Goal: Information Seeking & Learning: Learn about a topic

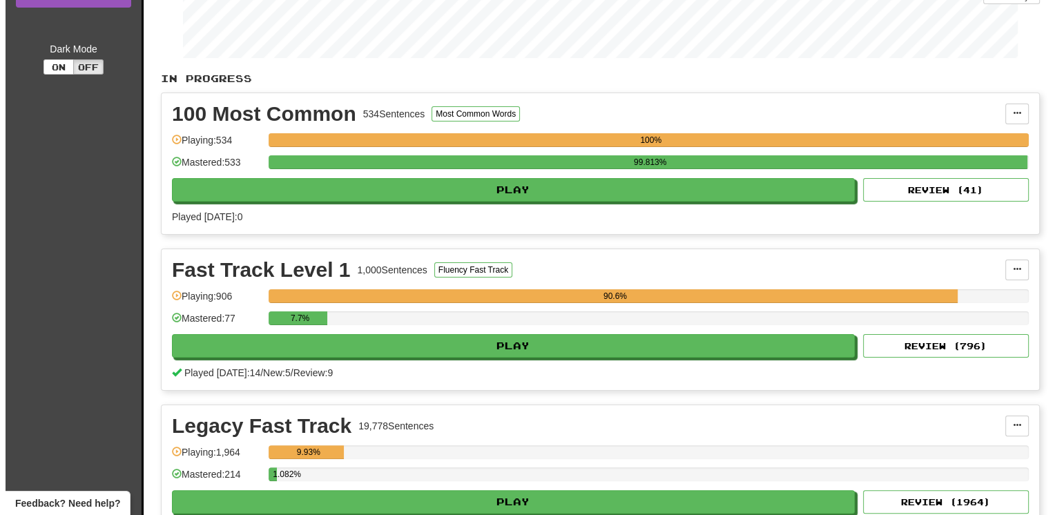
scroll to position [276, 0]
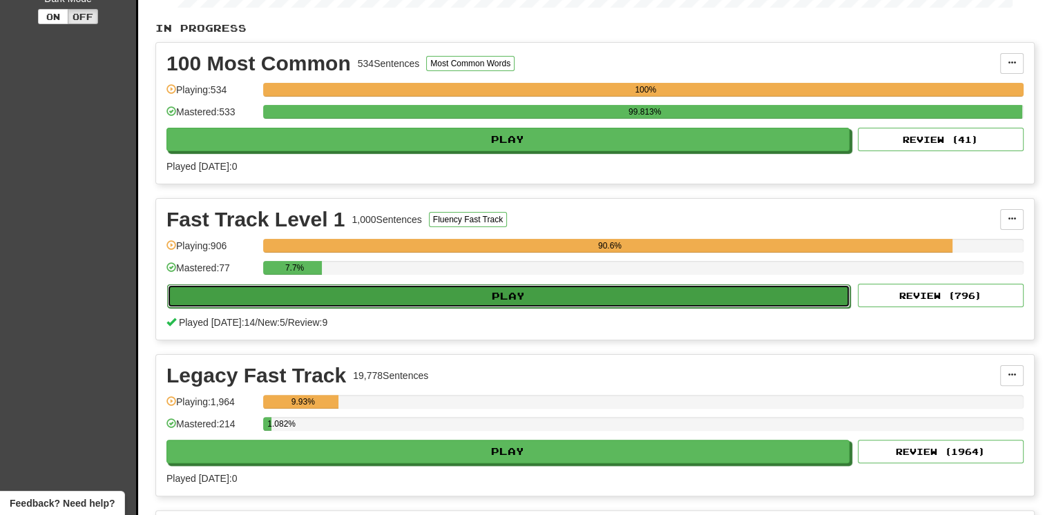
click at [538, 289] on button "Play" at bounding box center [508, 295] width 683 height 23
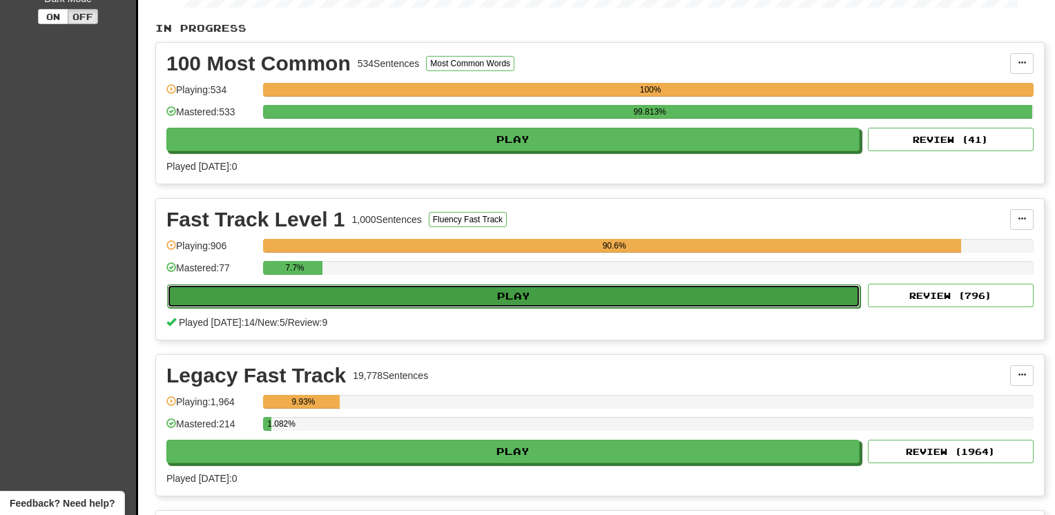
select select "**"
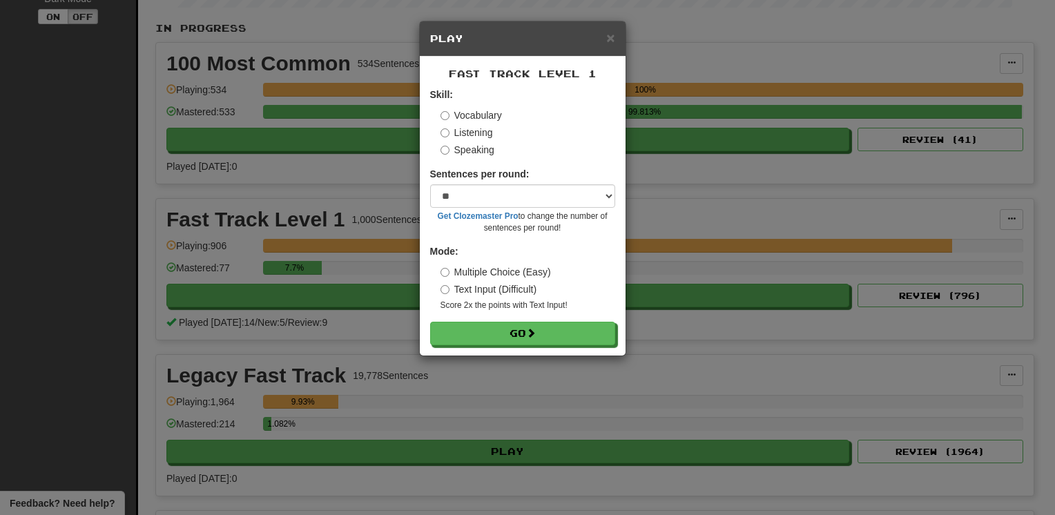
click at [516, 347] on div "Fast Track Level 1 Skill: Vocabulary Listening Speaking Sentences per round: * …" at bounding box center [523, 206] width 206 height 299
drag, startPoint x: 512, startPoint y: 330, endPoint x: 517, endPoint y: 347, distance: 17.3
click at [516, 331] on button "Go" at bounding box center [522, 333] width 185 height 23
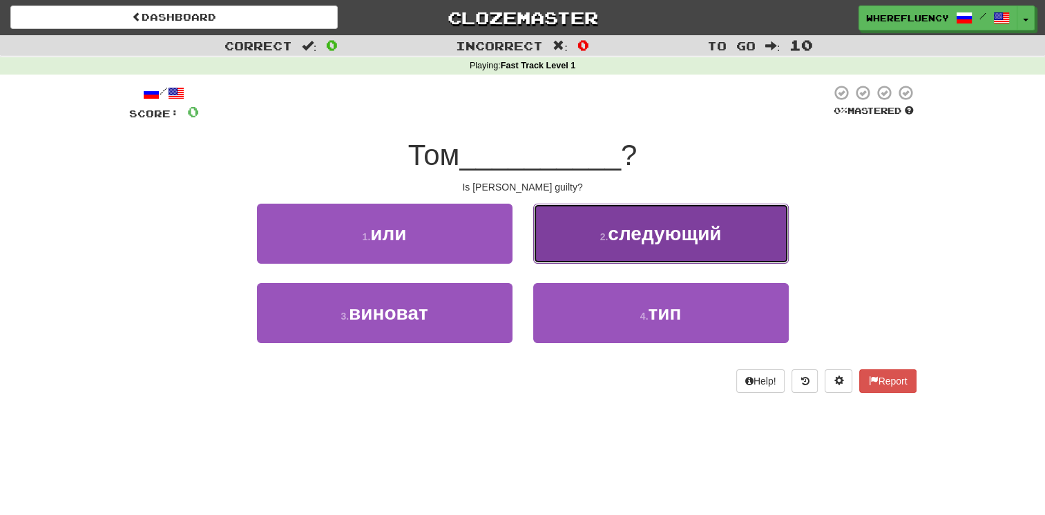
click at [604, 241] on small "2 ." at bounding box center [604, 236] width 8 height 11
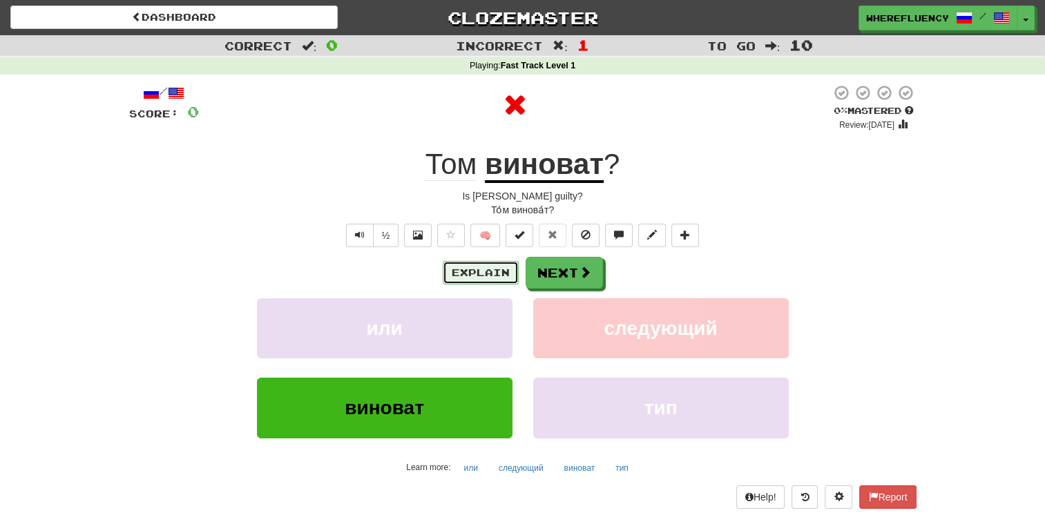
click at [494, 269] on button "Explain" at bounding box center [481, 272] width 76 height 23
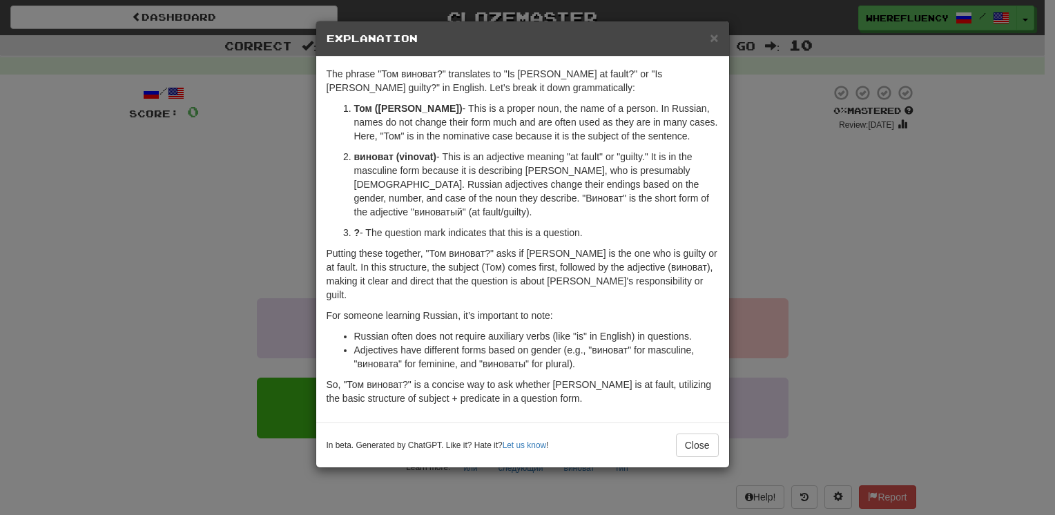
click at [809, 225] on div "× Explanation The phrase "Том виноват?" translates to "Is Tom at fault?" or "Is…" at bounding box center [527, 257] width 1055 height 515
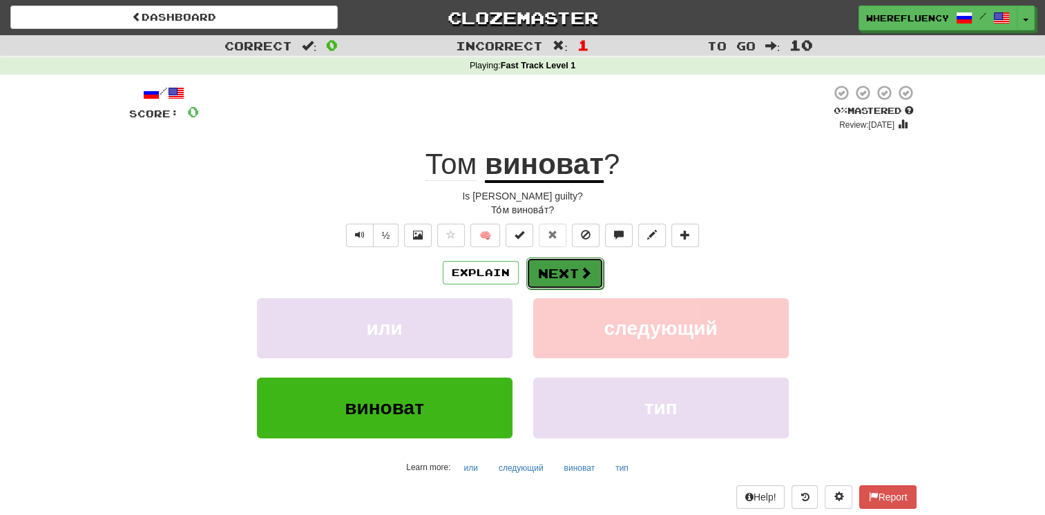
click at [572, 274] on button "Next" at bounding box center [564, 274] width 77 height 32
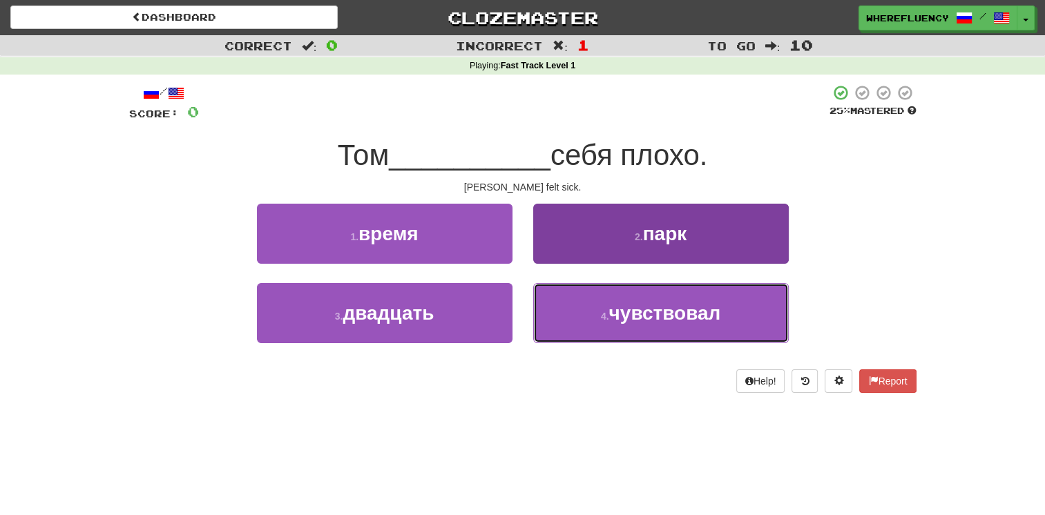
drag, startPoint x: 592, startPoint y: 307, endPoint x: 549, endPoint y: 314, distance: 44.2
click at [592, 306] on button "4 . чувствовал" at bounding box center [660, 313] width 255 height 60
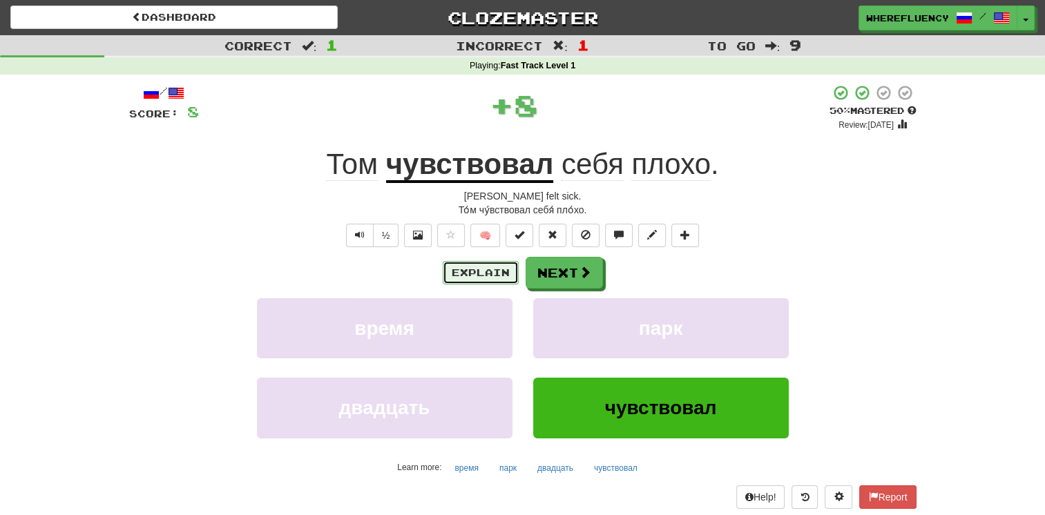
click at [489, 266] on button "Explain" at bounding box center [481, 272] width 76 height 23
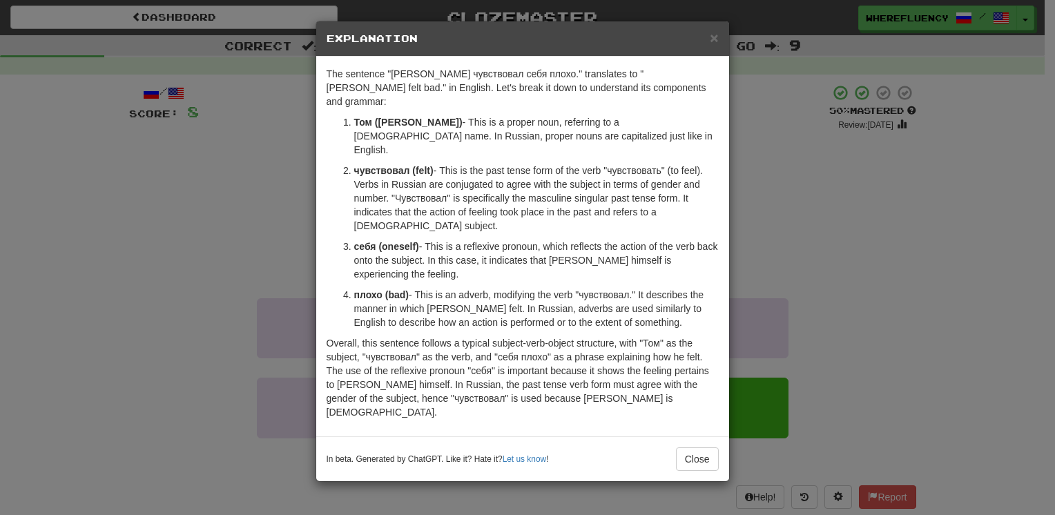
click at [755, 274] on div "× Explanation The sentence "Том чувствовал себя плохо." translates to "Tom felt…" at bounding box center [527, 257] width 1055 height 515
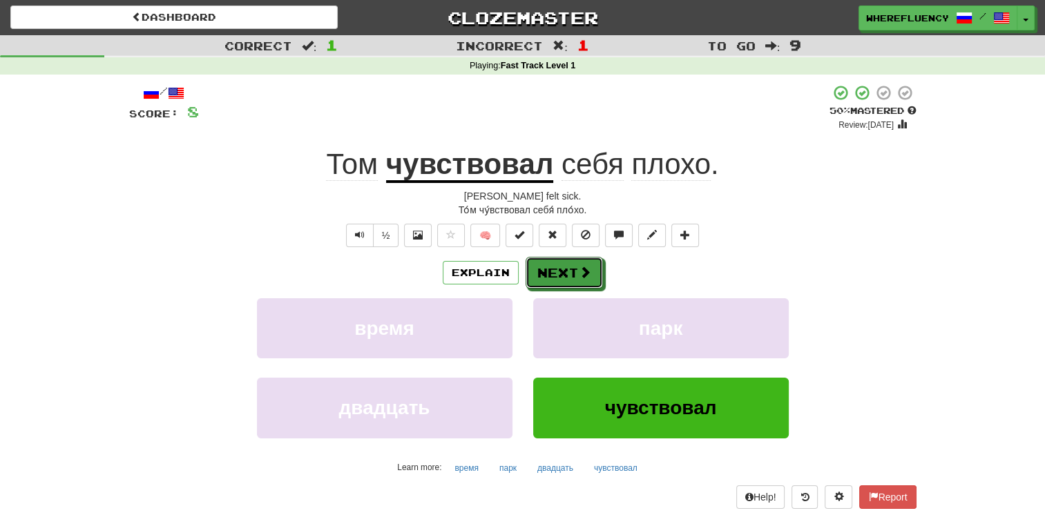
click at [586, 272] on span at bounding box center [585, 272] width 12 height 12
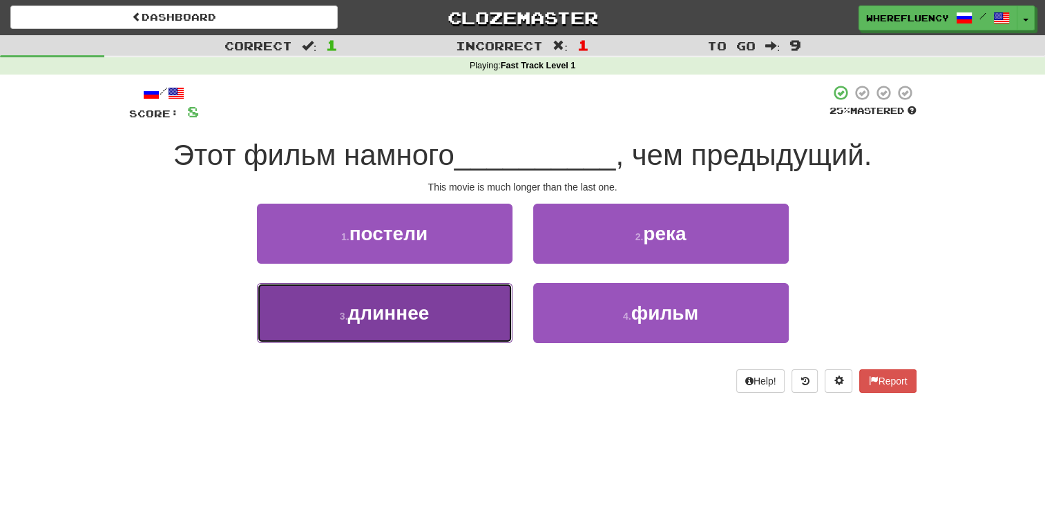
click at [458, 308] on button "3 . длиннее" at bounding box center [384, 313] width 255 height 60
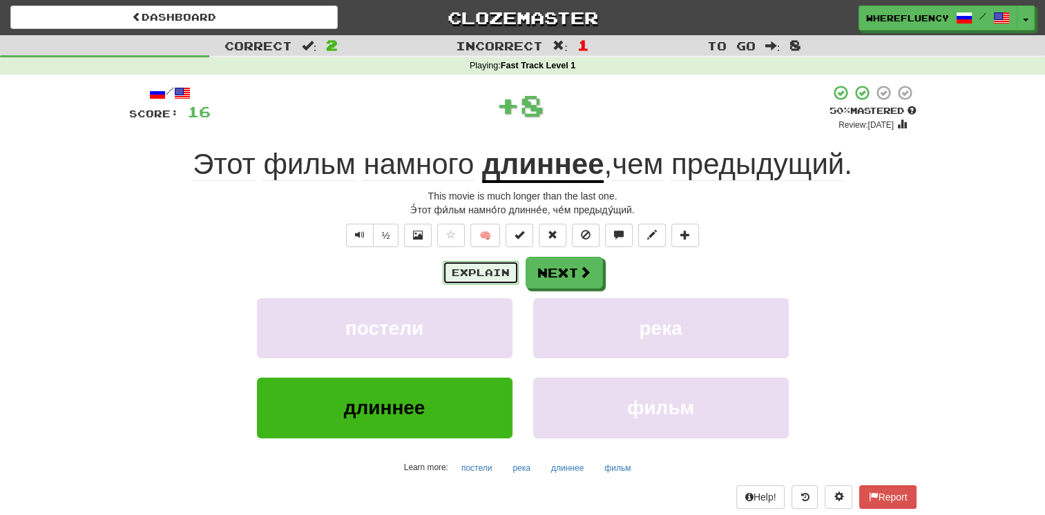
click at [493, 269] on button "Explain" at bounding box center [481, 272] width 76 height 23
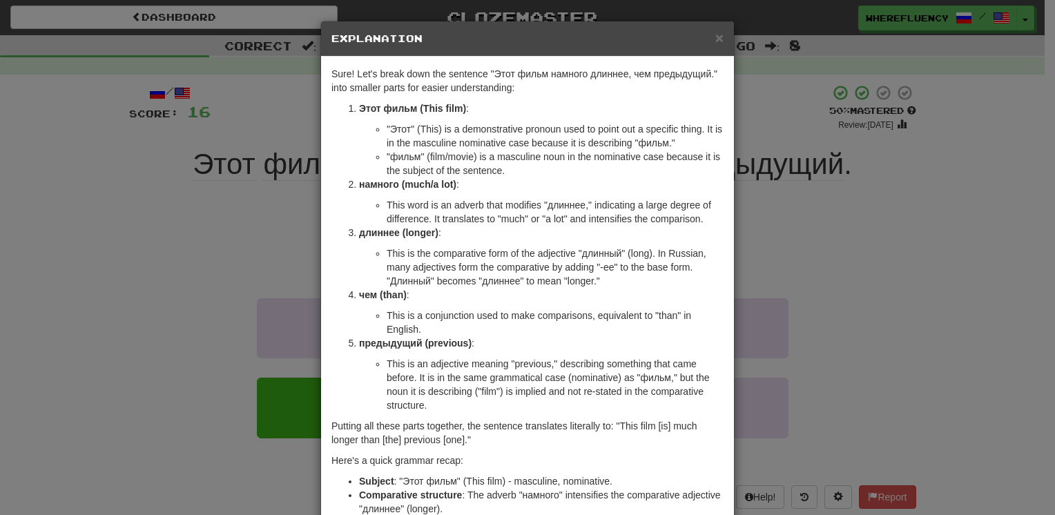
click at [846, 274] on div "× Explanation Sure! Let's break down the sentence "Этот фильм намного длиннее, …" at bounding box center [527, 257] width 1055 height 515
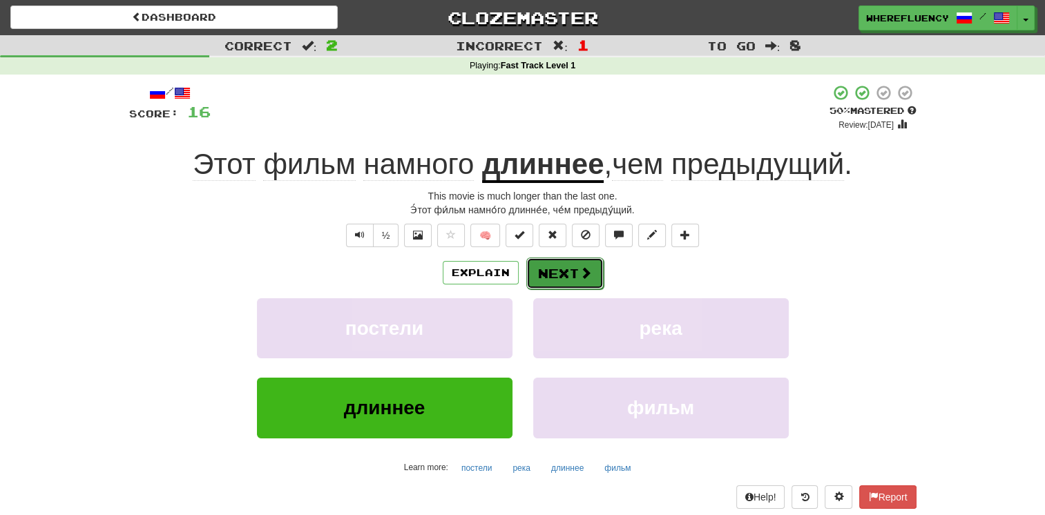
click at [554, 272] on button "Next" at bounding box center [564, 274] width 77 height 32
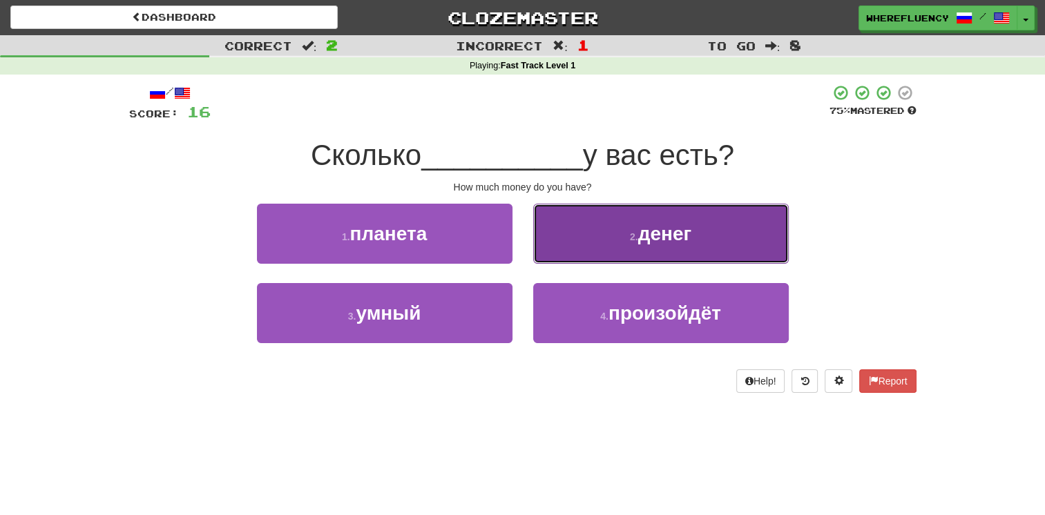
click at [630, 231] on small "2 ." at bounding box center [634, 236] width 8 height 11
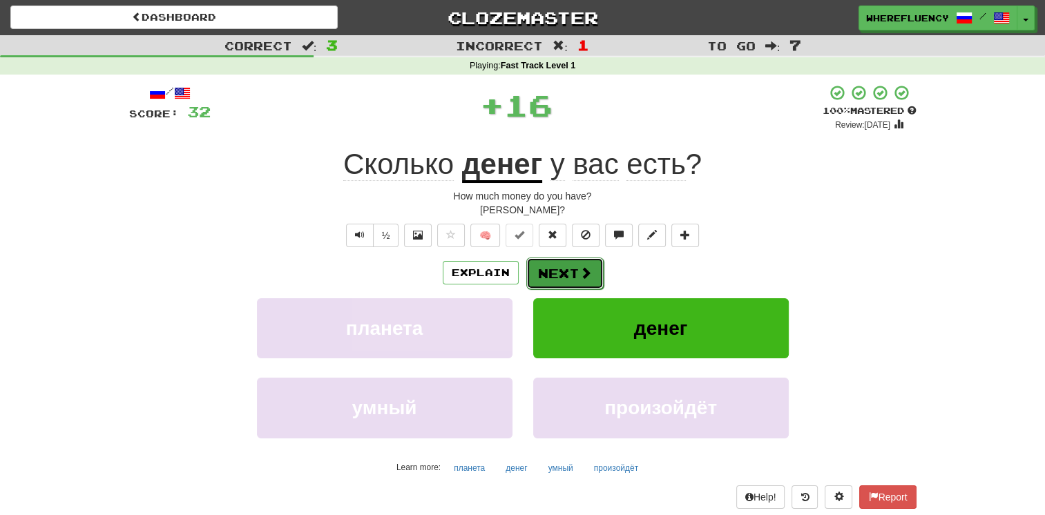
click at [583, 269] on span at bounding box center [585, 273] width 12 height 12
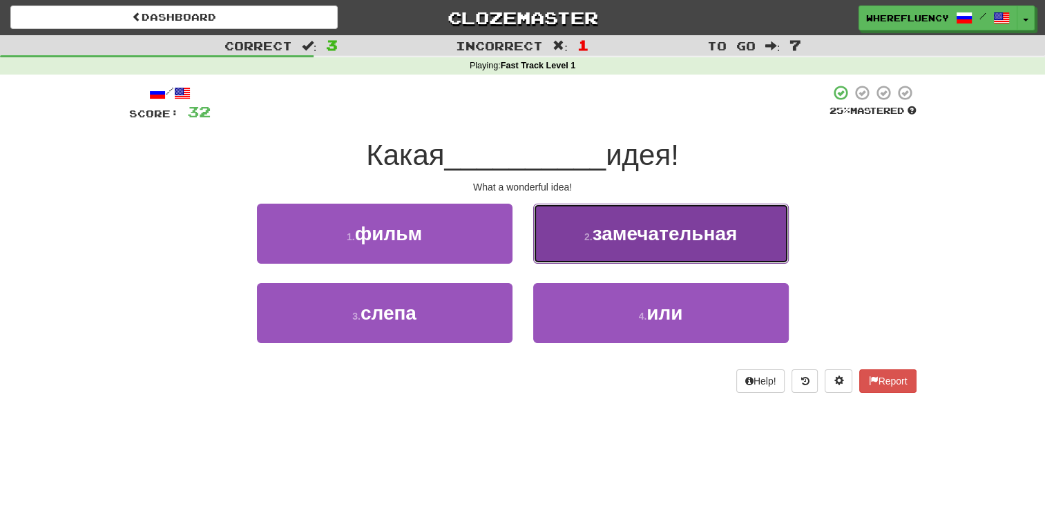
click at [603, 247] on button "2 . замечательная" at bounding box center [660, 234] width 255 height 60
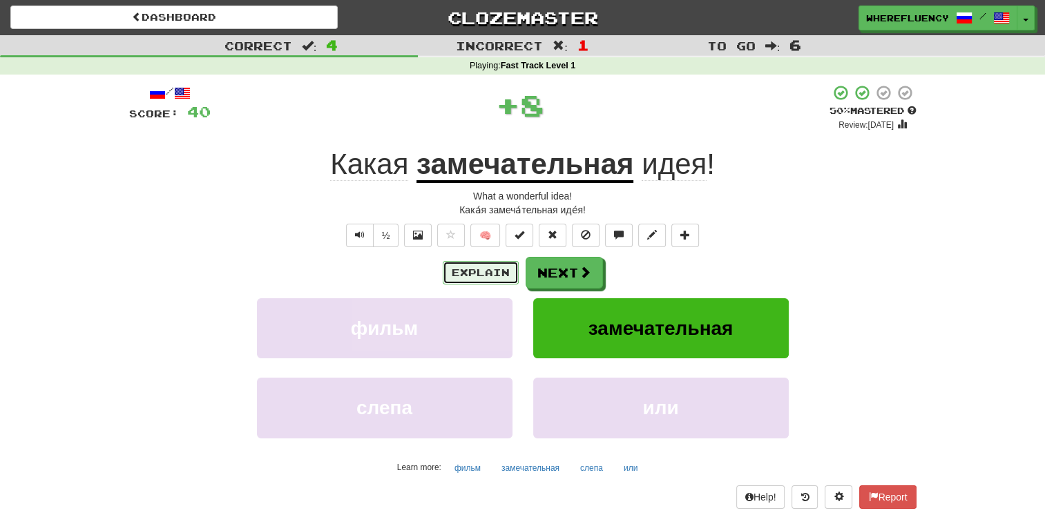
click at [483, 280] on button "Explain" at bounding box center [481, 272] width 76 height 23
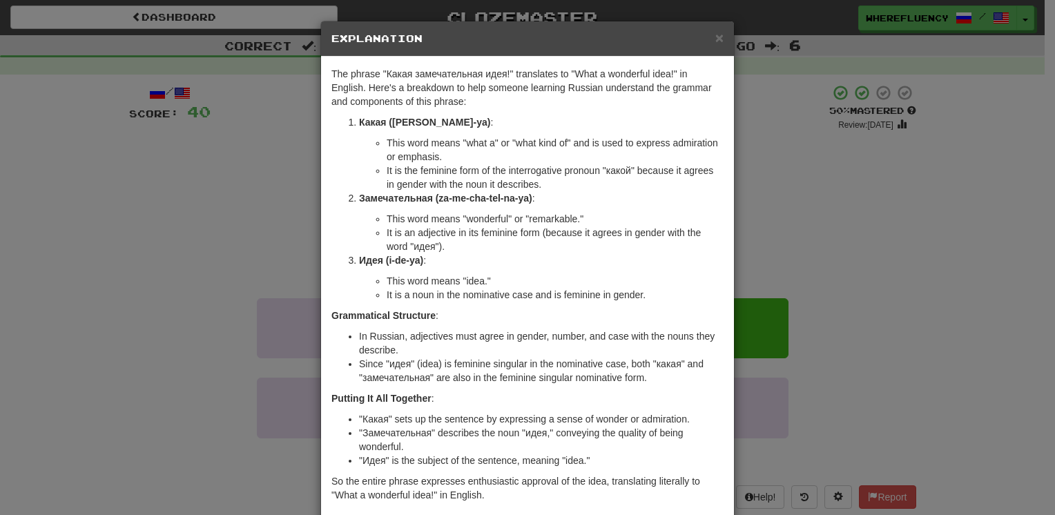
click at [874, 264] on div "× Explanation The phrase "Какая замечательная идея!" translates to "What a wond…" at bounding box center [527, 257] width 1055 height 515
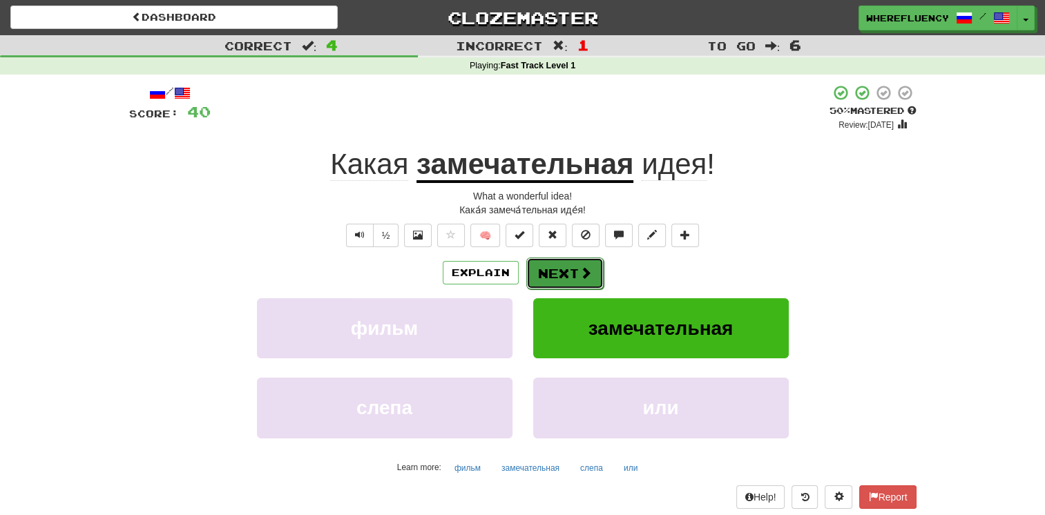
click at [556, 288] on button "Next" at bounding box center [564, 274] width 77 height 32
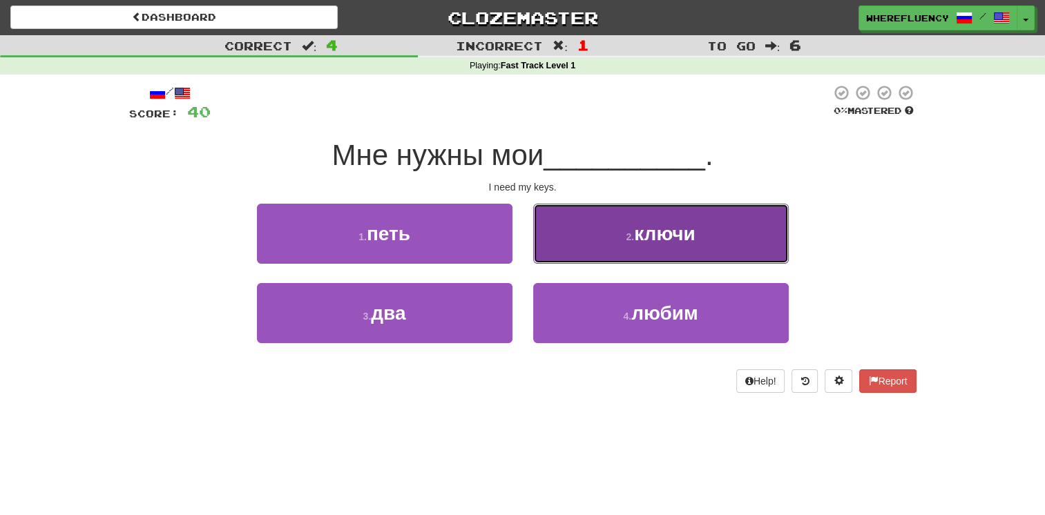
click at [603, 239] on button "2 . ключи" at bounding box center [660, 234] width 255 height 60
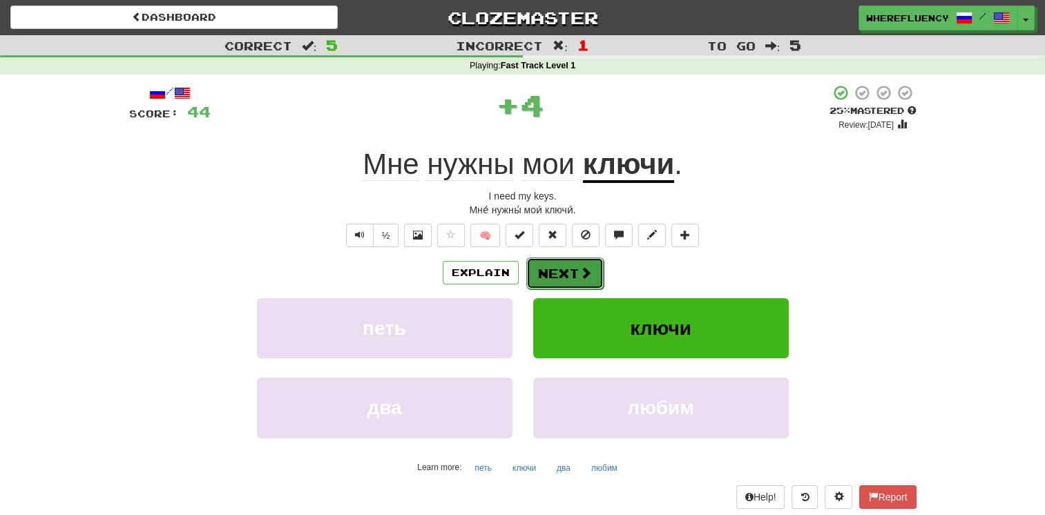
click at [566, 269] on button "Next" at bounding box center [564, 274] width 77 height 32
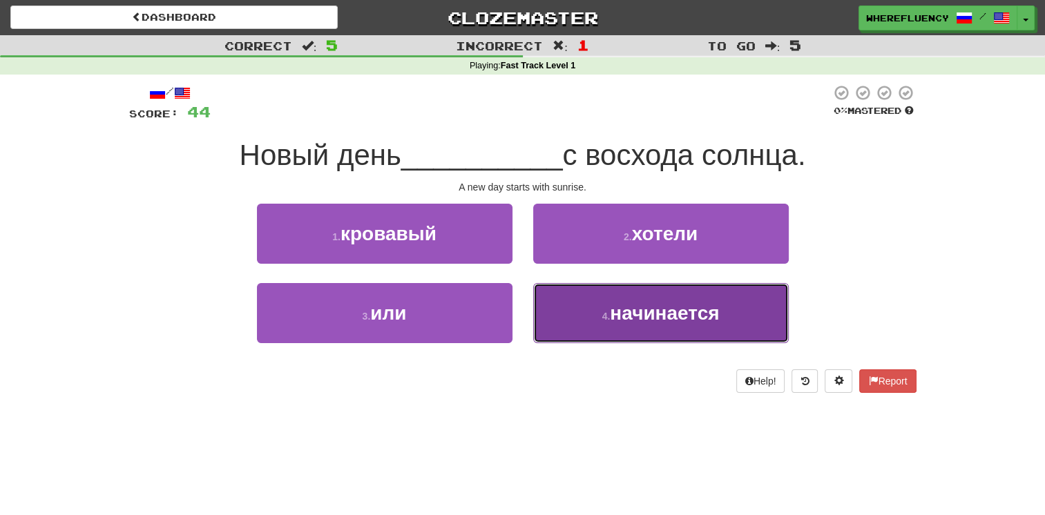
click at [597, 315] on button "4 . начинается" at bounding box center [660, 313] width 255 height 60
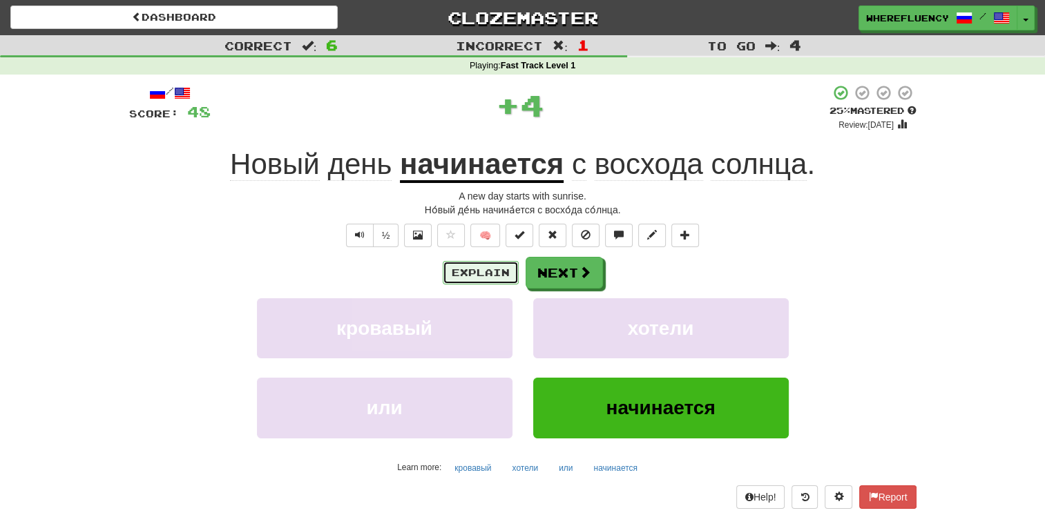
click at [500, 278] on button "Explain" at bounding box center [481, 272] width 76 height 23
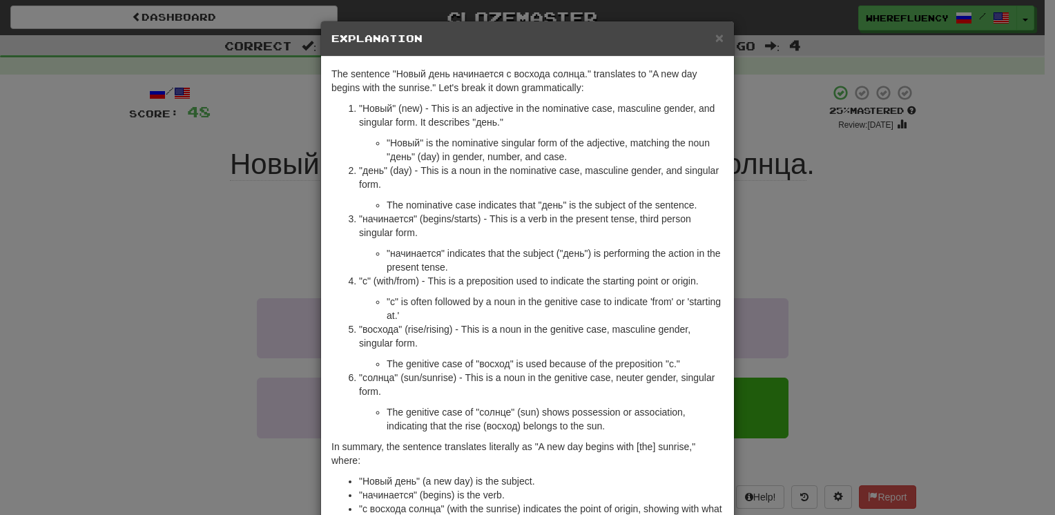
click at [795, 280] on div "× Explanation The sentence "Новый день начинается с восхода солнца." translates…" at bounding box center [527, 257] width 1055 height 515
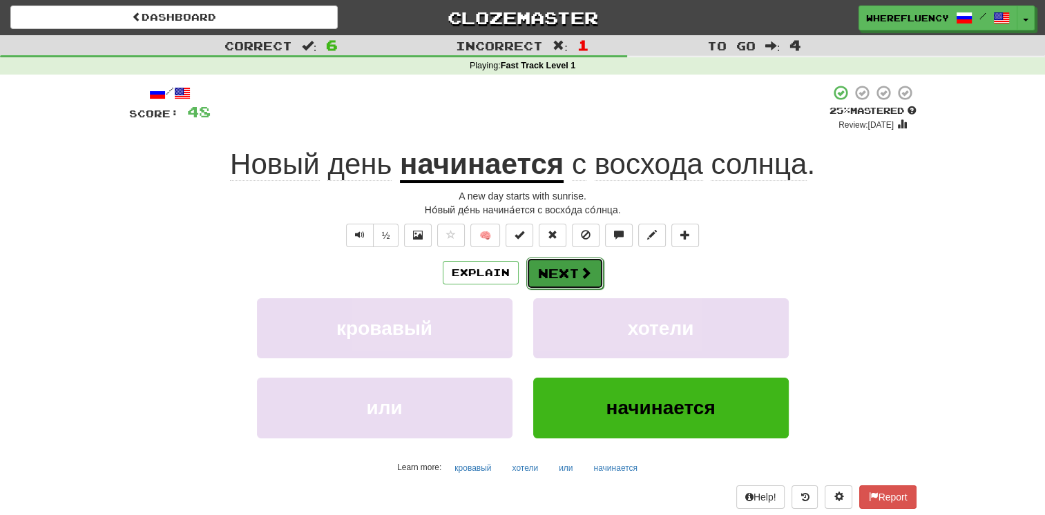
click at [581, 262] on button "Next" at bounding box center [564, 274] width 77 height 32
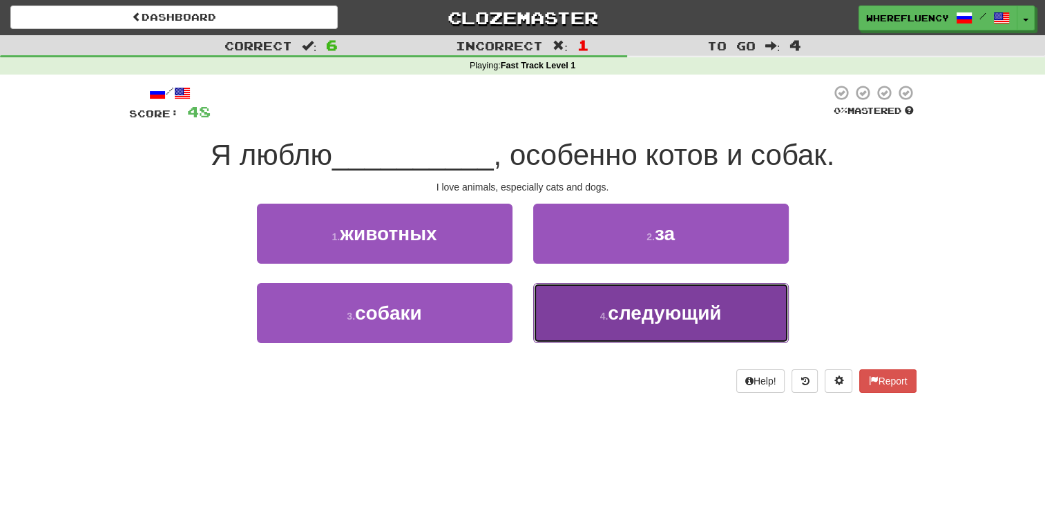
click at [592, 322] on button "4 . следующий" at bounding box center [660, 313] width 255 height 60
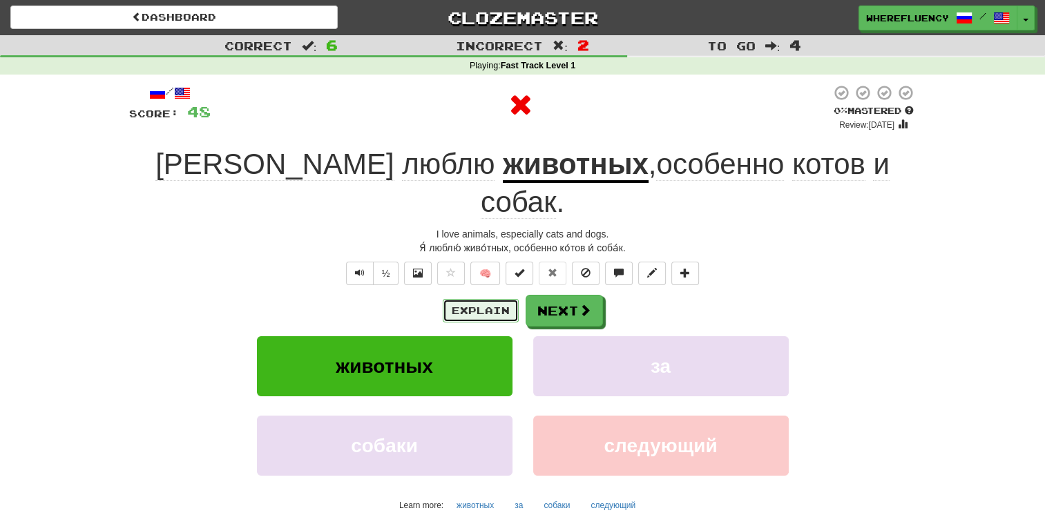
click at [492, 299] on button "Explain" at bounding box center [481, 310] width 76 height 23
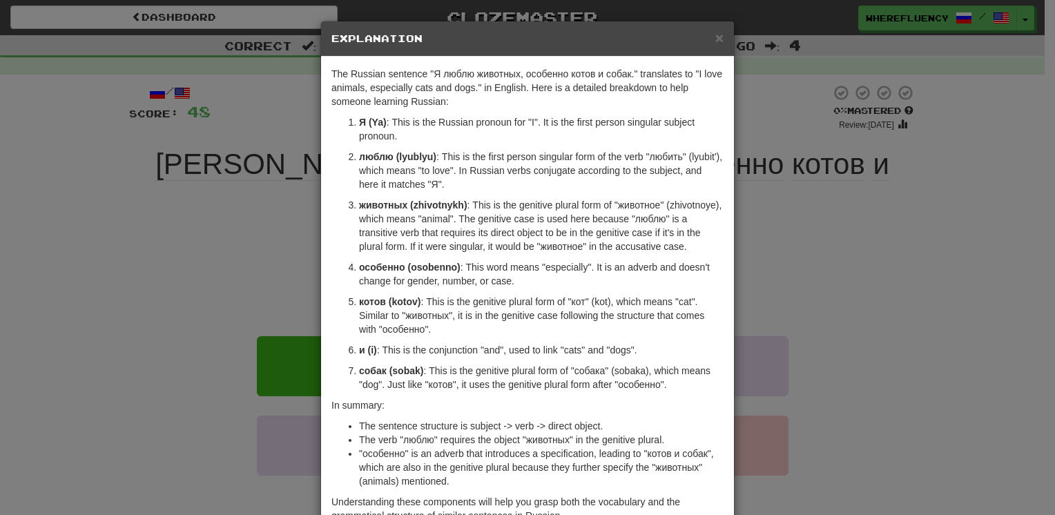
click at [862, 258] on div "× Explanation The Russian sentence "Я люблю животных, особенно котов и собак." …" at bounding box center [527, 257] width 1055 height 515
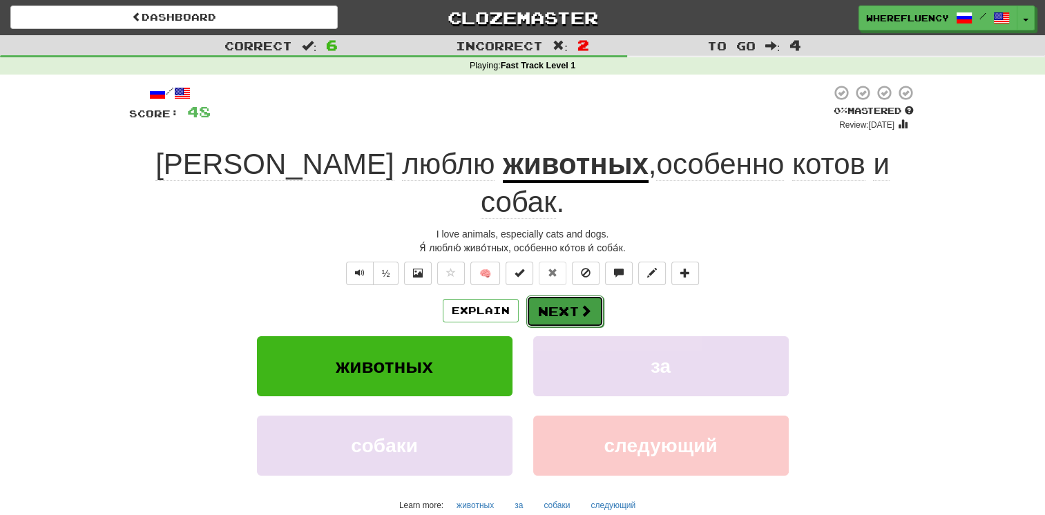
click at [567, 296] on button "Next" at bounding box center [564, 312] width 77 height 32
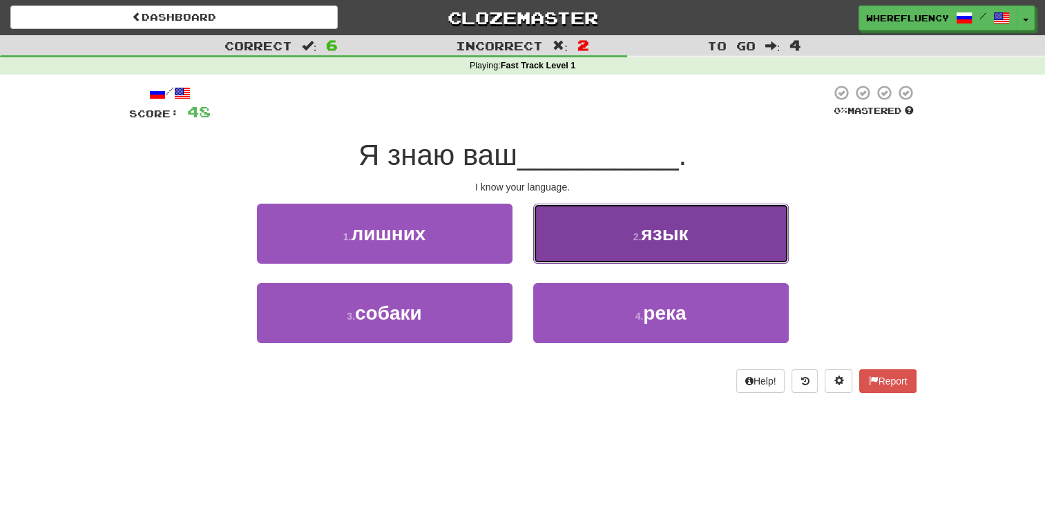
click at [594, 257] on button "2 . язык" at bounding box center [660, 234] width 255 height 60
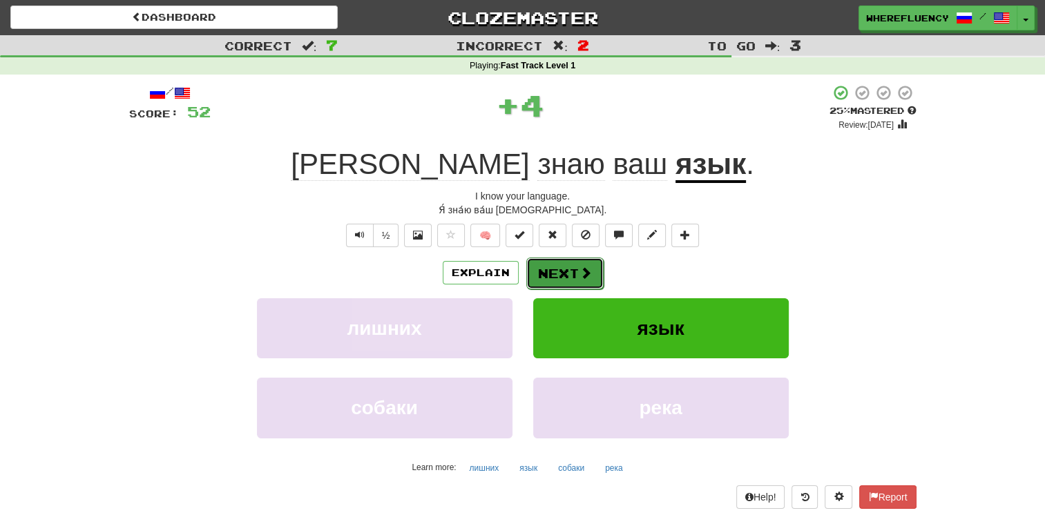
click at [579, 271] on span at bounding box center [585, 273] width 12 height 12
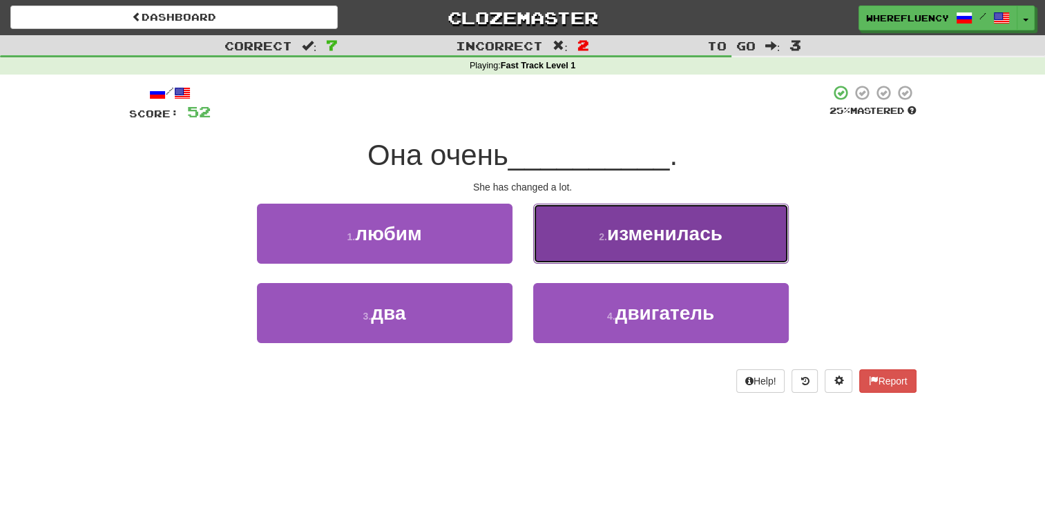
click at [630, 251] on button "2 . изменилась" at bounding box center [660, 234] width 255 height 60
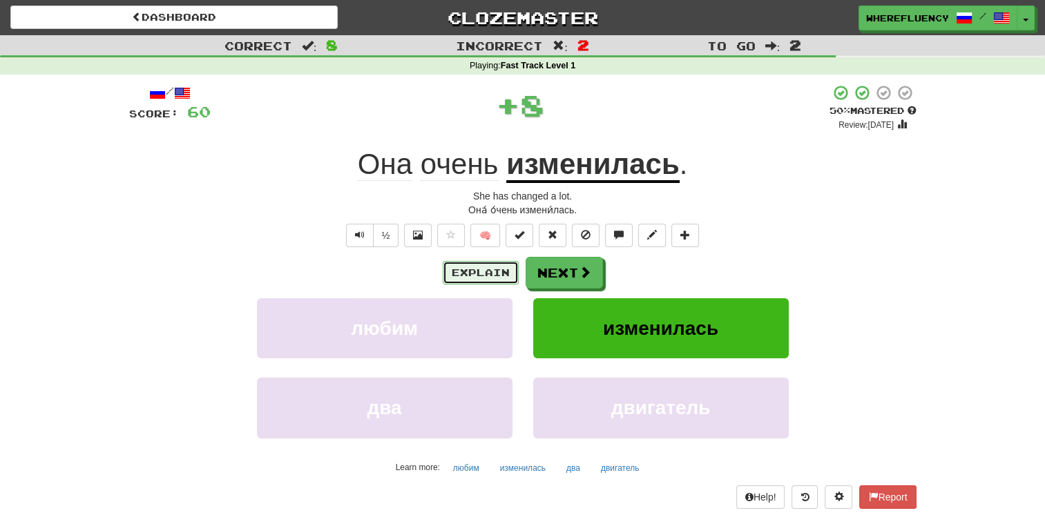
click at [501, 275] on button "Explain" at bounding box center [481, 272] width 76 height 23
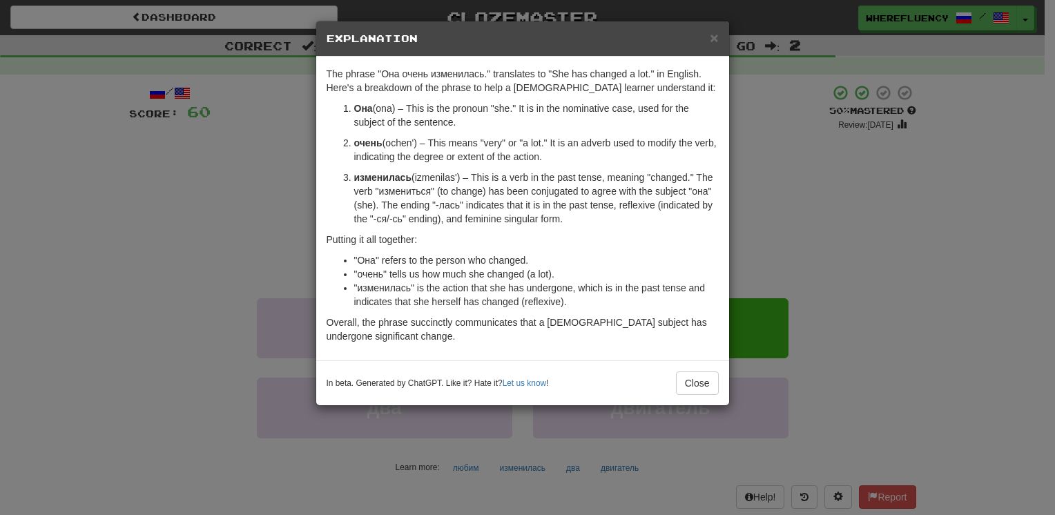
click at [881, 255] on div "× Explanation The phrase "Она очень изменилась." translates to "She has changed…" at bounding box center [527, 257] width 1055 height 515
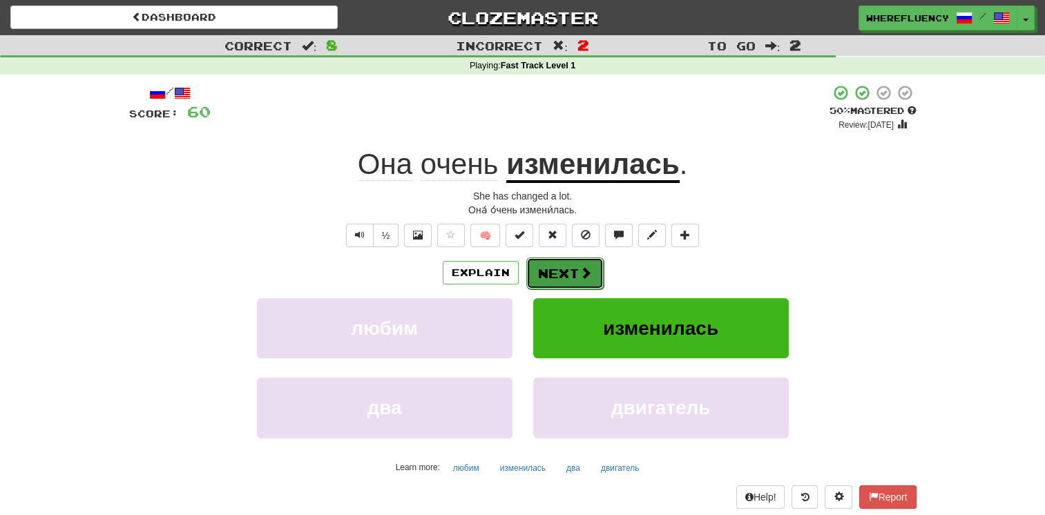
click at [577, 270] on button "Next" at bounding box center [564, 274] width 77 height 32
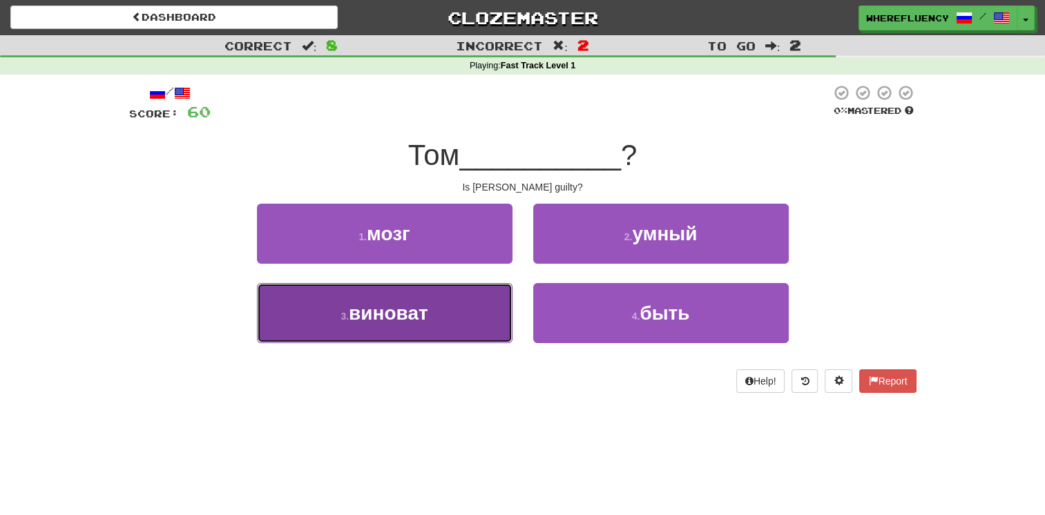
click at [359, 313] on span "виноват" at bounding box center [388, 312] width 79 height 21
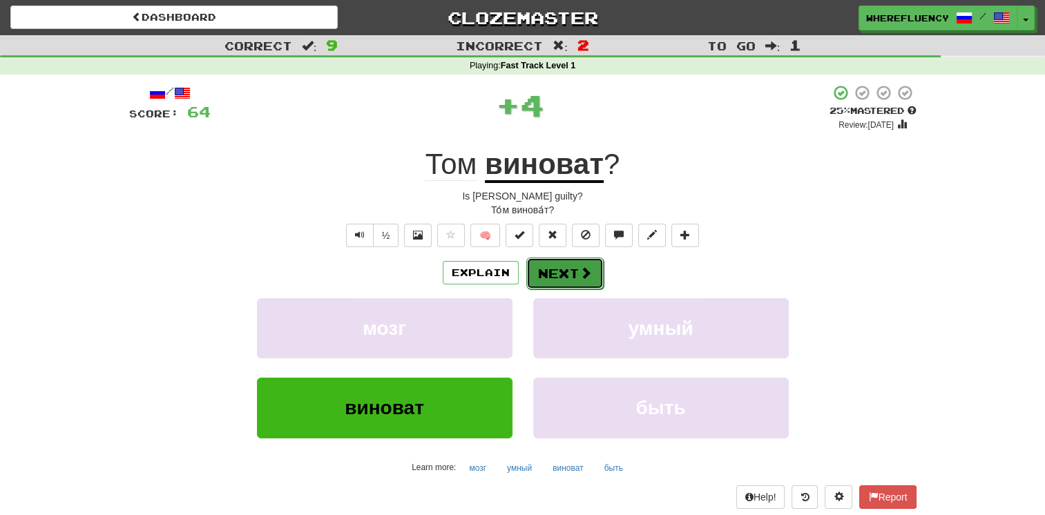
click at [546, 271] on button "Next" at bounding box center [564, 274] width 77 height 32
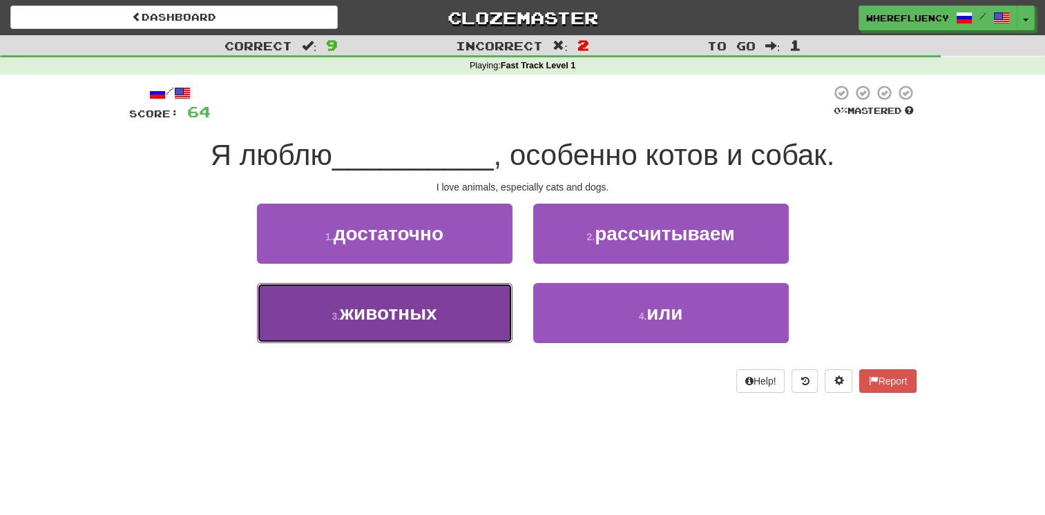
click at [430, 313] on span "животных" at bounding box center [388, 312] width 97 height 21
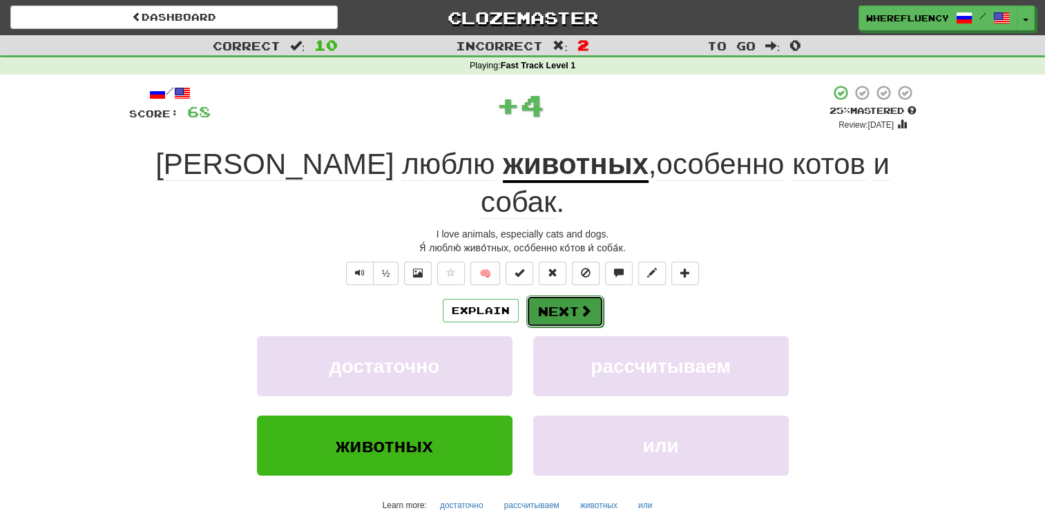
click at [565, 296] on button "Next" at bounding box center [564, 312] width 77 height 32
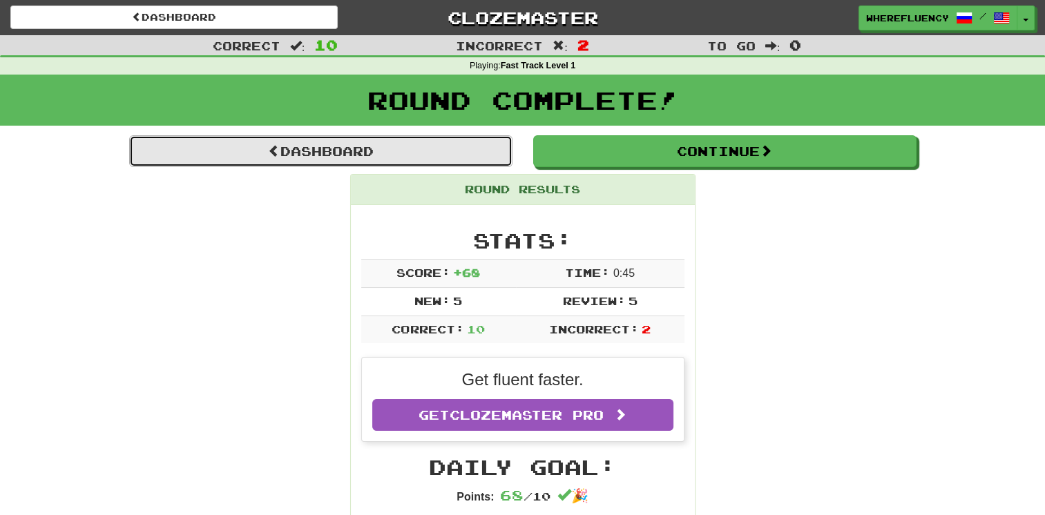
click at [293, 141] on link "Dashboard" at bounding box center [320, 151] width 383 height 32
